Goal: Task Accomplishment & Management: Manage account settings

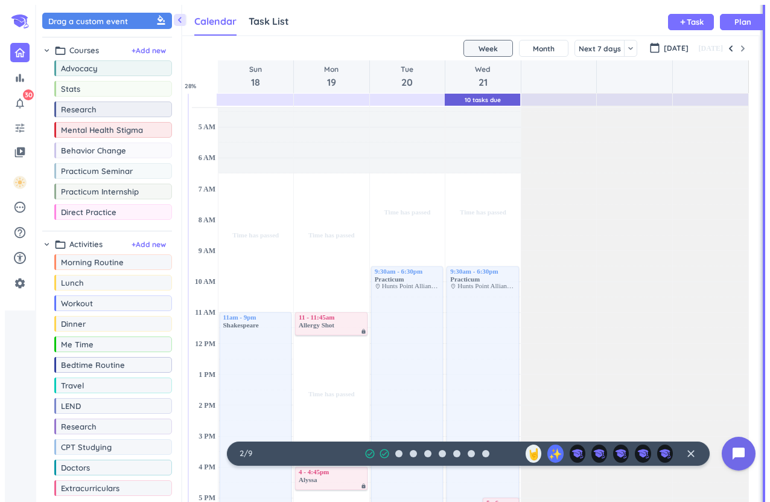
scroll to position [13, 0]
click at [14, 281] on icon "settings" at bounding box center [20, 283] width 12 height 12
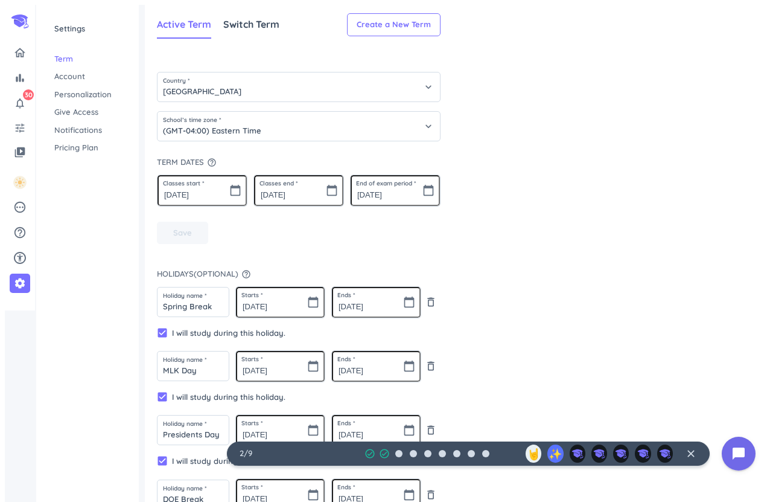
click at [98, 77] on span "Account" at bounding box center [87, 77] width 66 height 12
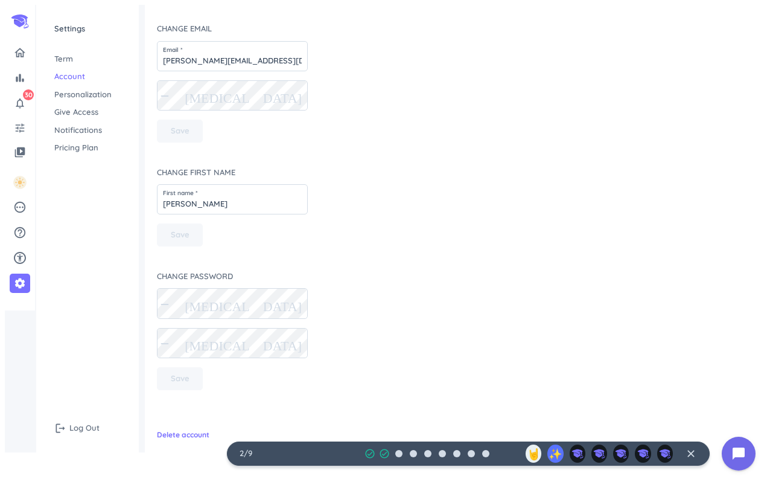
click at [97, 149] on span "Pricing Plan" at bounding box center [87, 148] width 66 height 12
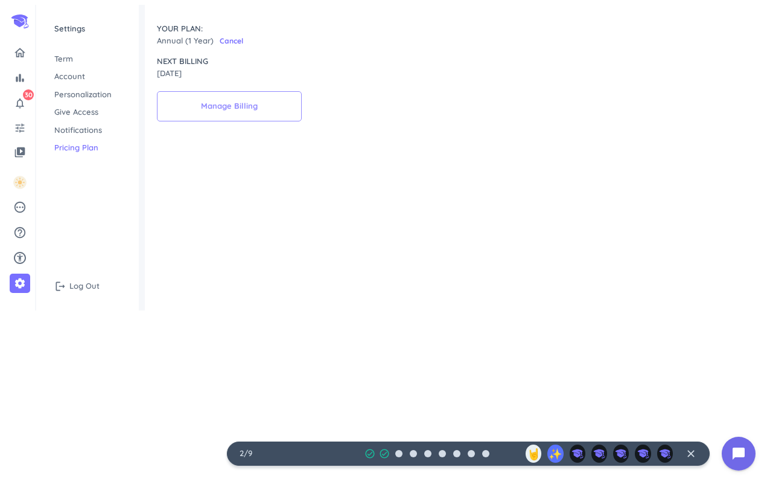
click at [265, 114] on button "Manage Billing" at bounding box center [229, 106] width 145 height 30
